Goal: Transaction & Acquisition: Download file/media

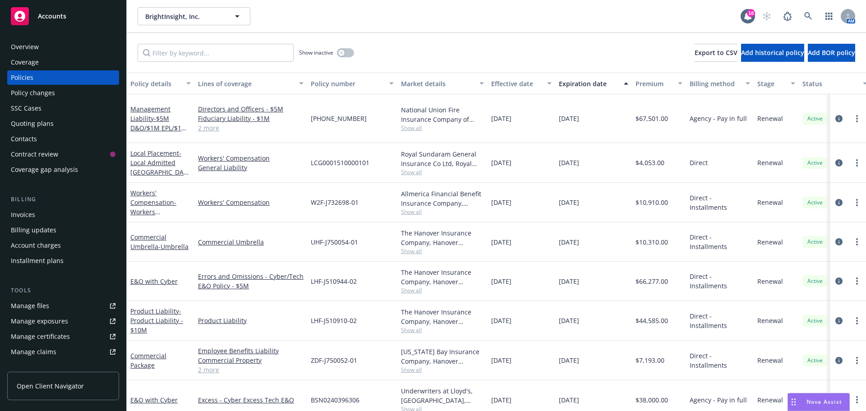
click at [33, 47] on div "Overview" at bounding box center [25, 47] width 28 height 14
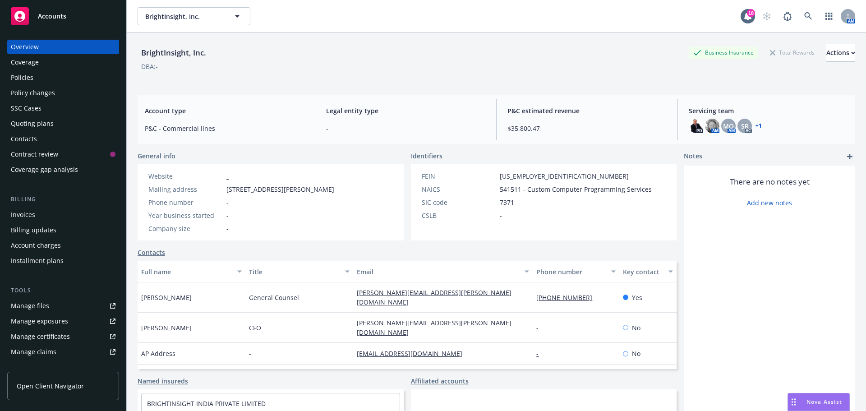
click at [32, 77] on div "Policies" at bounding box center [22, 77] width 23 height 14
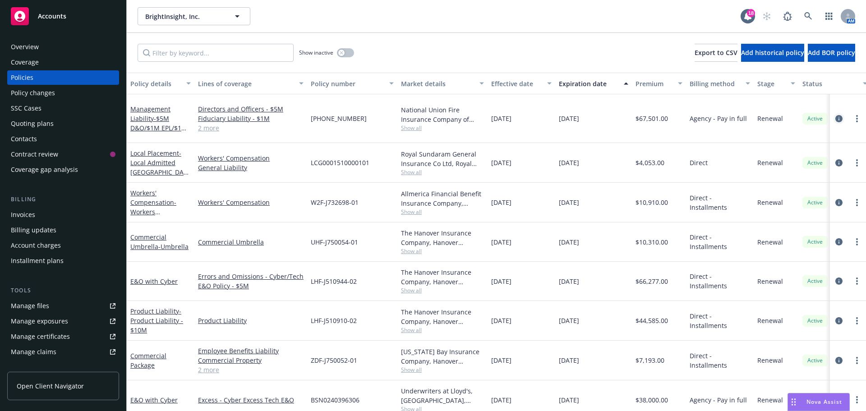
click at [836, 115] on icon "circleInformation" at bounding box center [839, 118] width 7 height 7
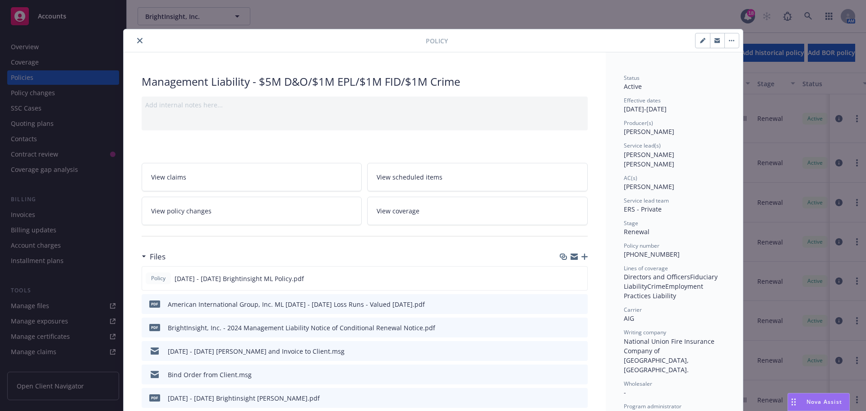
scroll to position [45, 0]
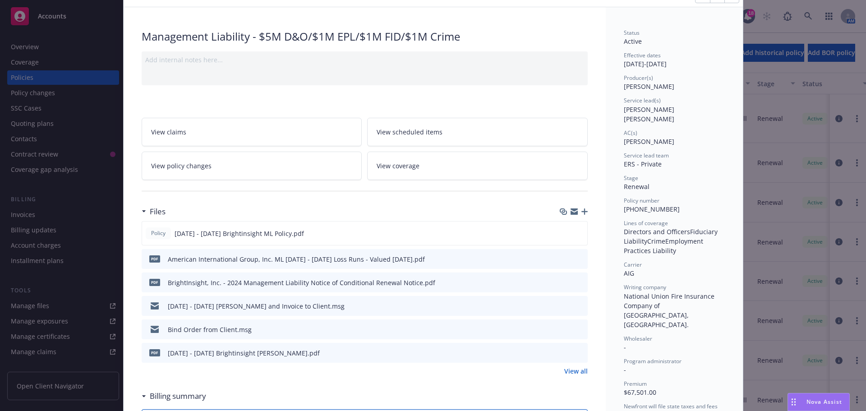
click at [562, 351] on icon "download file" at bounding box center [564, 352] width 7 height 7
